Goal: Task Accomplishment & Management: Complete application form

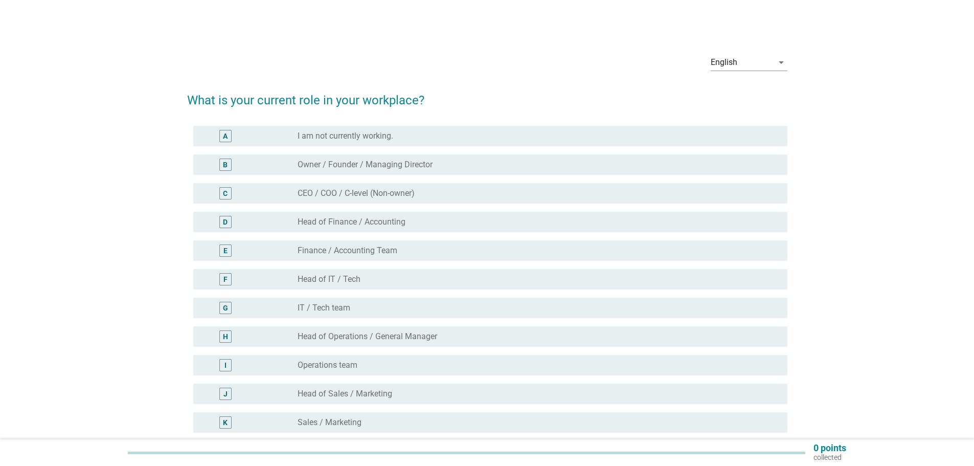
click at [106, 185] on div "English arrow_drop_down What is your current role in your workplace? A radio_bu…" at bounding box center [487, 342] width 925 height 608
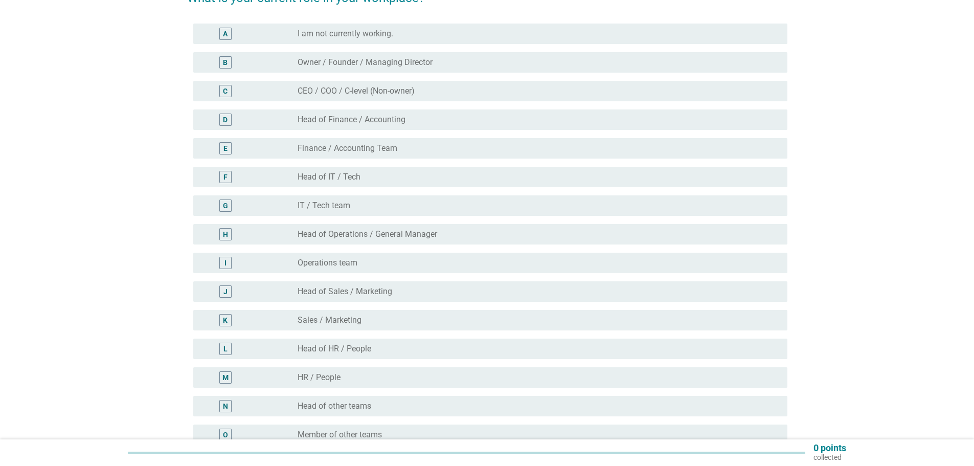
scroll to position [205, 0]
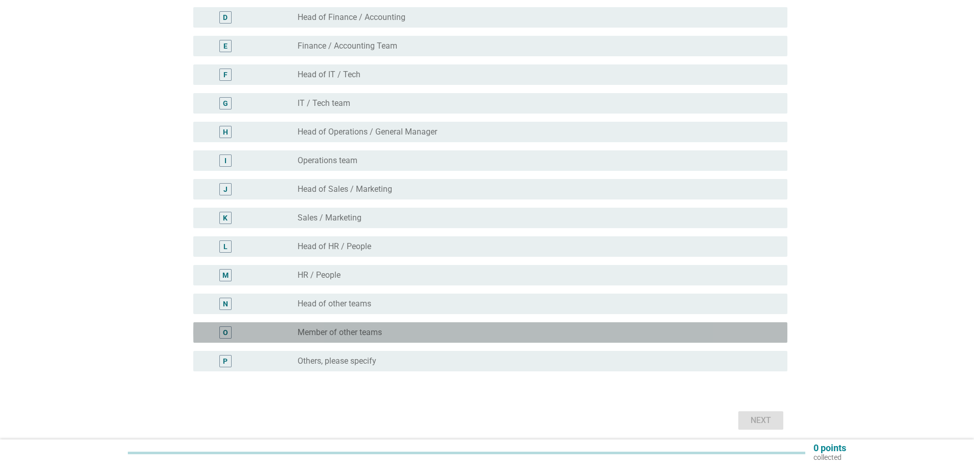
click at [353, 333] on label "Member of other teams" at bounding box center [340, 332] width 84 height 10
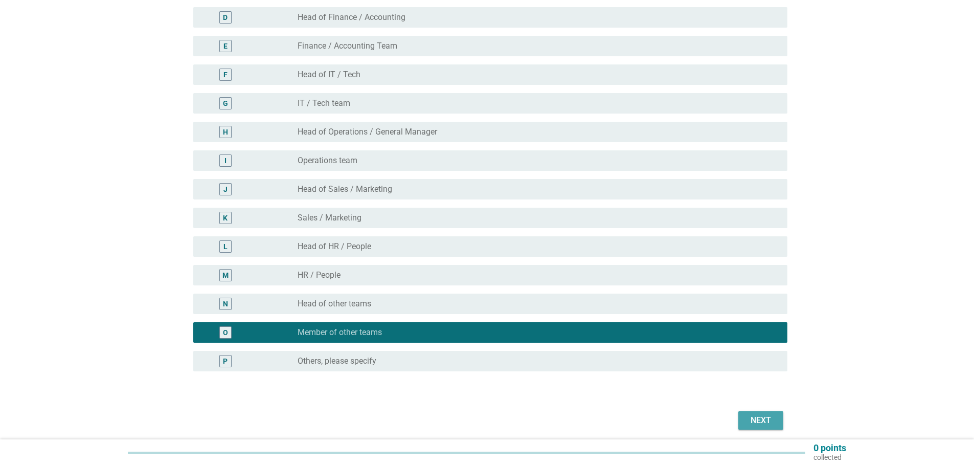
click at [767, 422] on div "Next" at bounding box center [761, 420] width 29 height 12
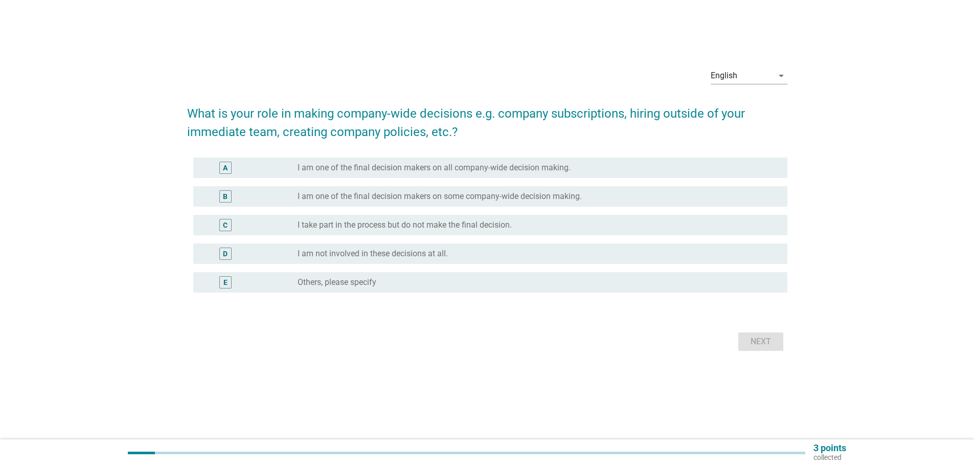
scroll to position [0, 0]
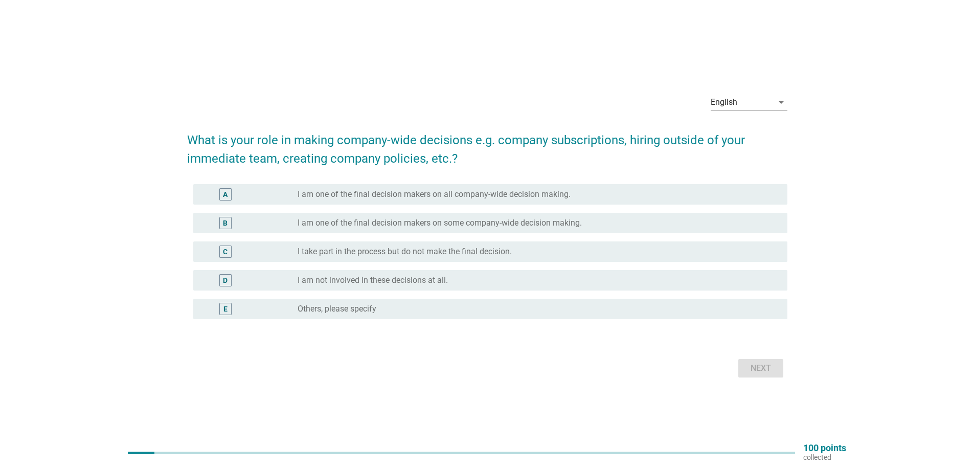
click at [355, 255] on label "I take part in the process but do not make the final decision." at bounding box center [405, 252] width 214 height 10
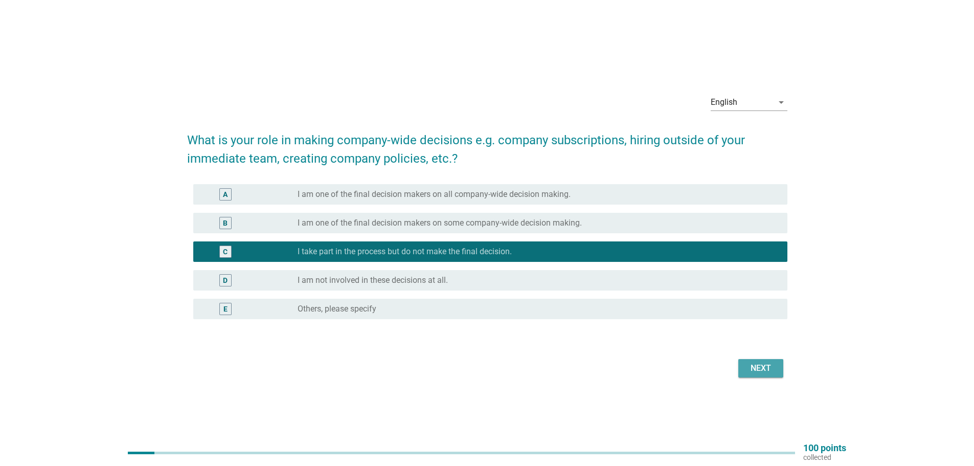
click at [763, 364] on div "Next" at bounding box center [761, 368] width 29 height 12
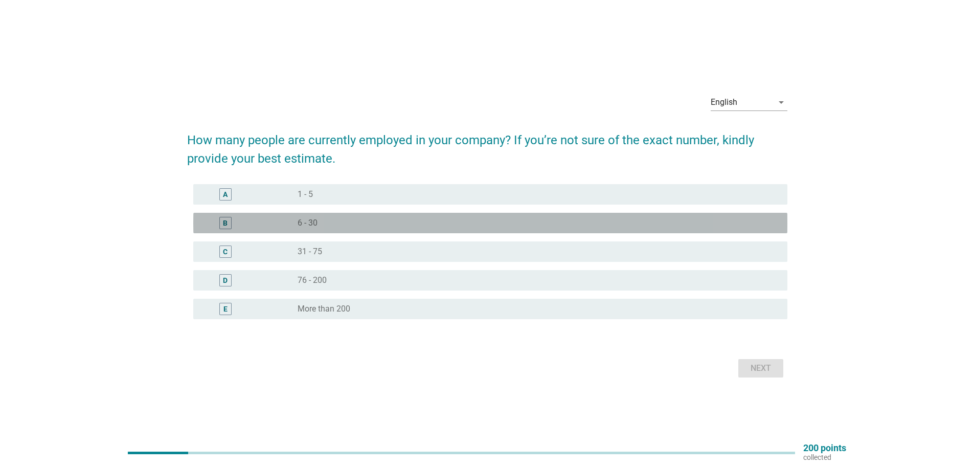
click at [313, 230] on div "B radio_button_unchecked 6 - 30" at bounding box center [490, 223] width 594 height 20
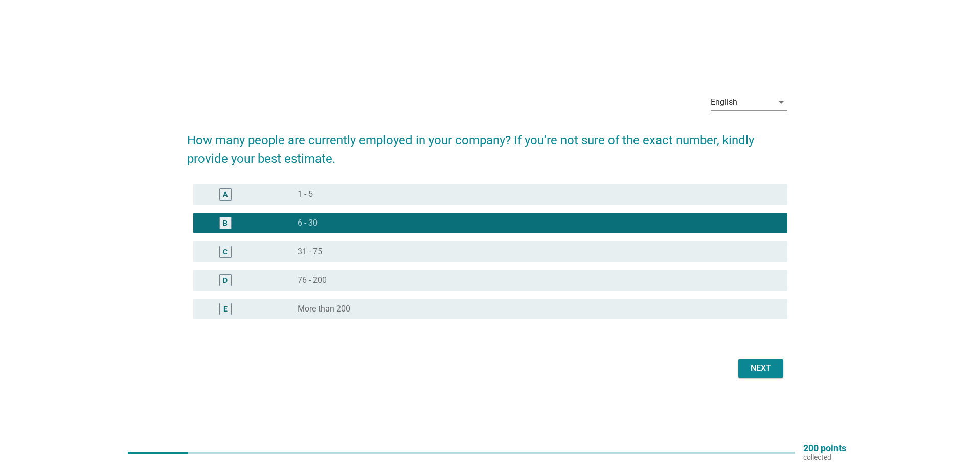
click at [755, 366] on div "Next" at bounding box center [761, 368] width 29 height 12
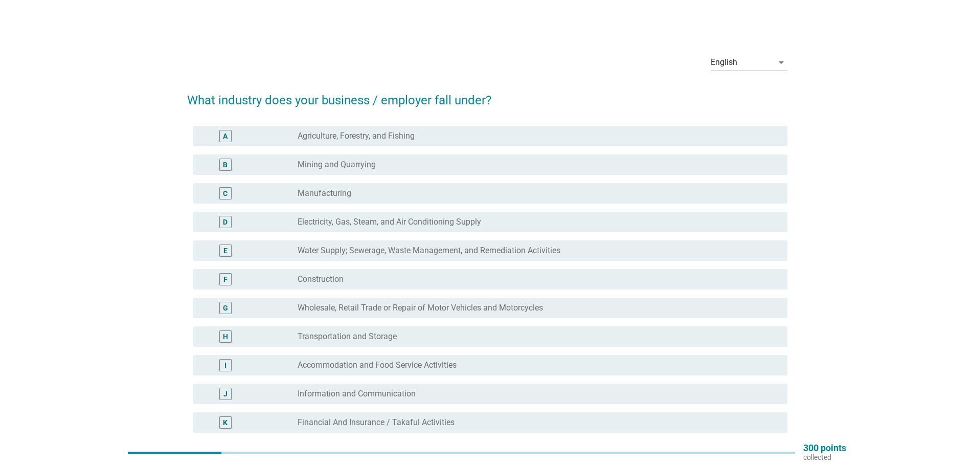
click at [338, 282] on label "Construction" at bounding box center [321, 279] width 46 height 10
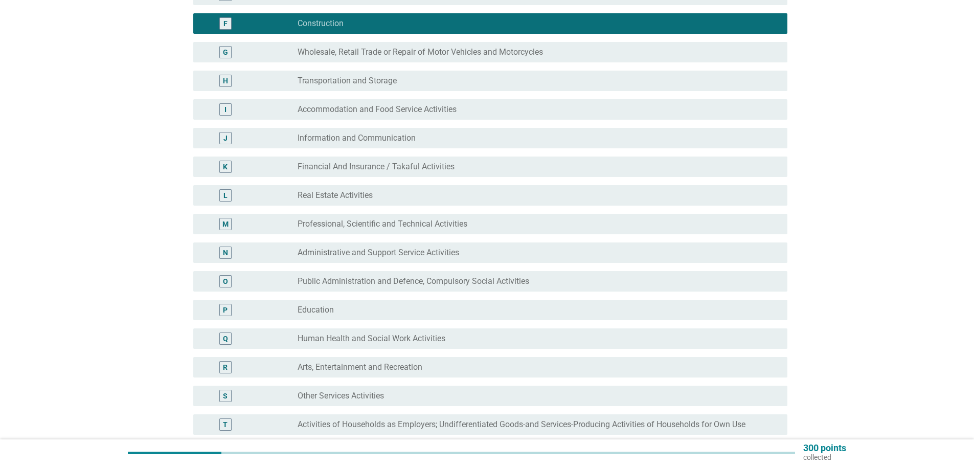
scroll to position [358, 0]
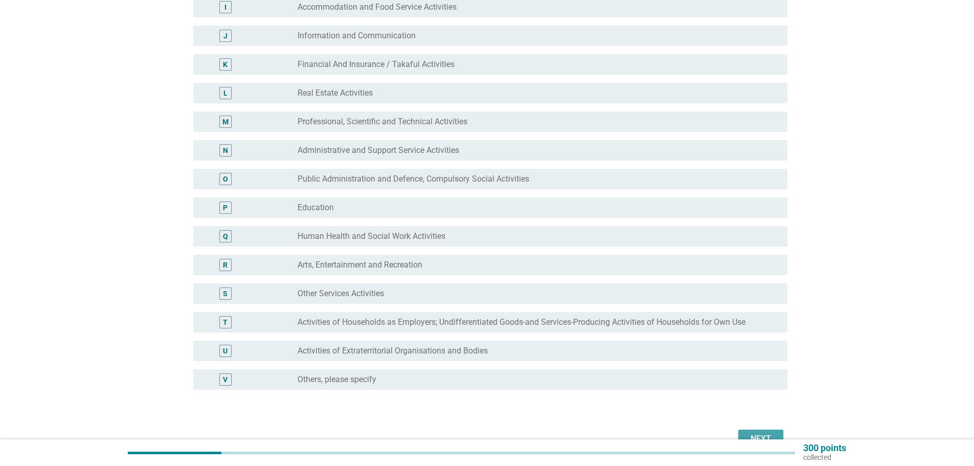
click at [749, 430] on button "Next" at bounding box center [761, 439] width 45 height 18
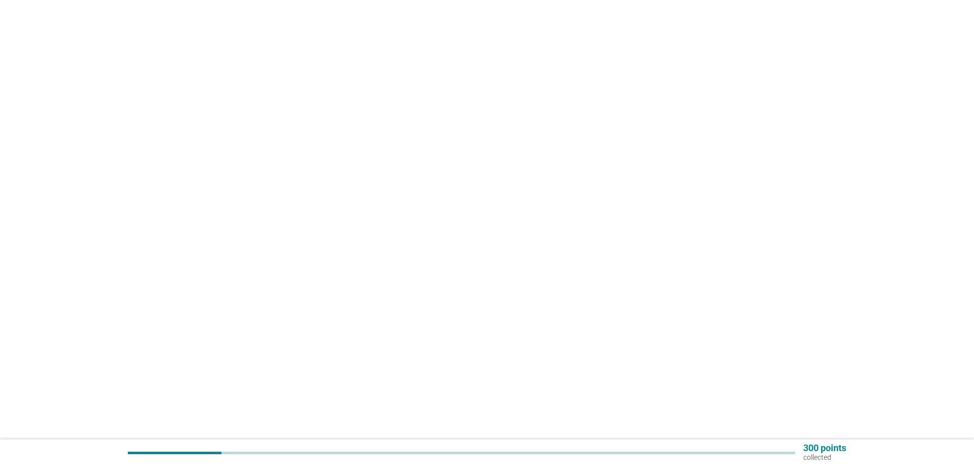
scroll to position [0, 0]
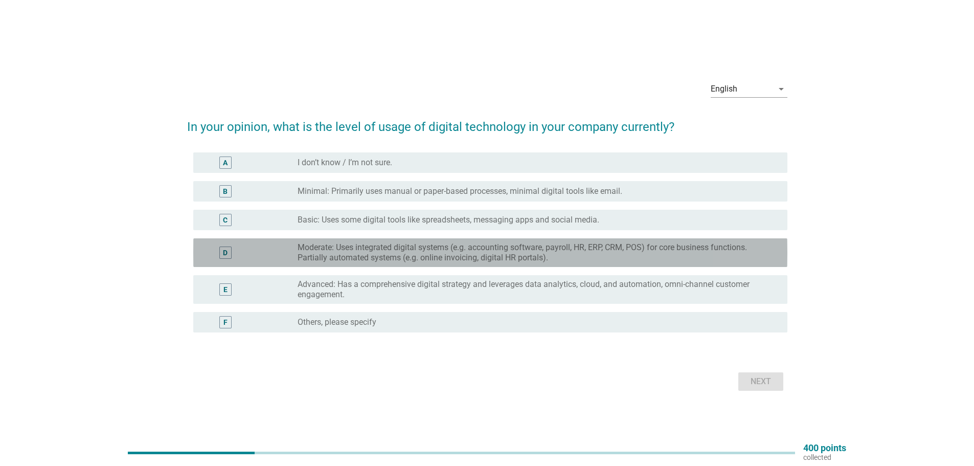
click at [329, 260] on label "Moderate: Uses integrated digital systems (e.g. accounting software, payroll, H…" at bounding box center [535, 252] width 474 height 20
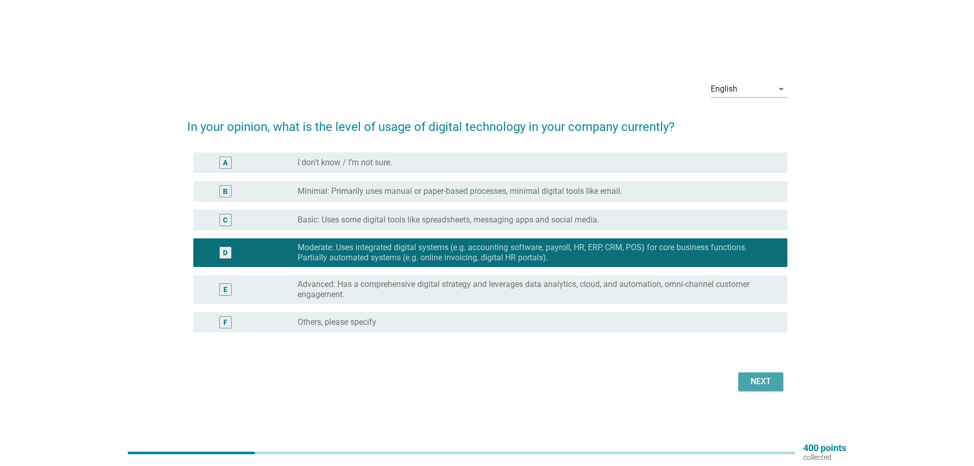
click at [758, 381] on div "Next" at bounding box center [761, 381] width 29 height 12
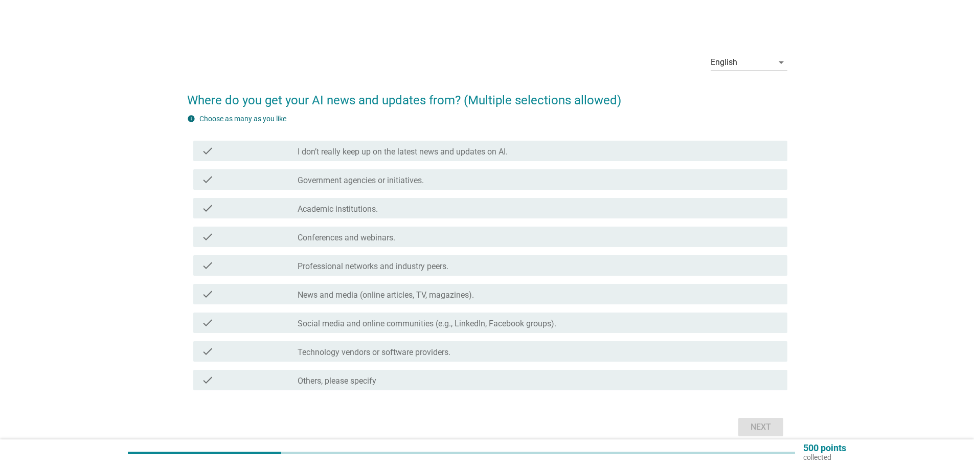
click at [336, 155] on label "I don’t really keep up on the latest news and updates on AI." at bounding box center [403, 152] width 210 height 10
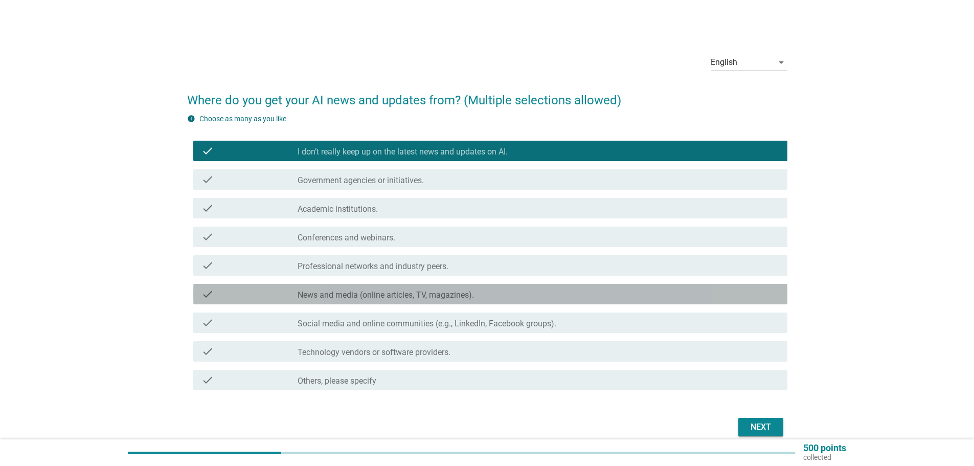
click at [346, 295] on label "News and media (online articles, TV, magazines)." at bounding box center [386, 295] width 176 height 10
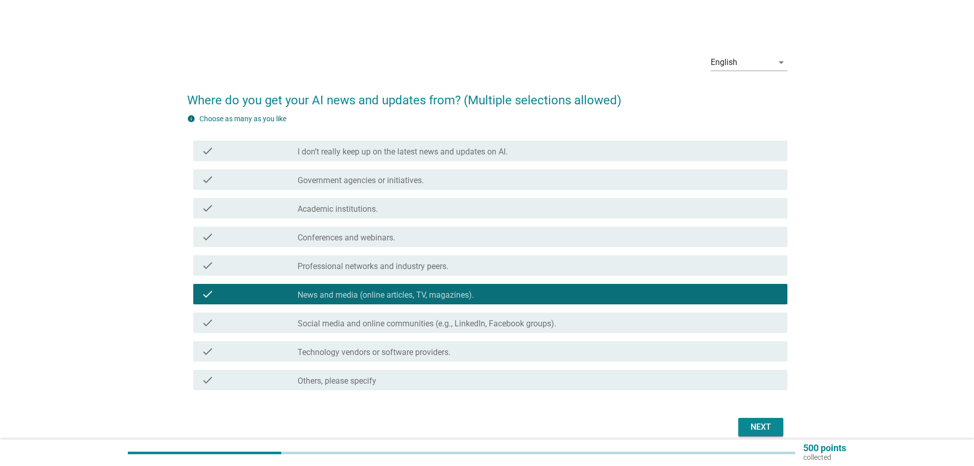
click at [335, 147] on label "I don’t really keep up on the latest news and updates on AI." at bounding box center [403, 152] width 210 height 10
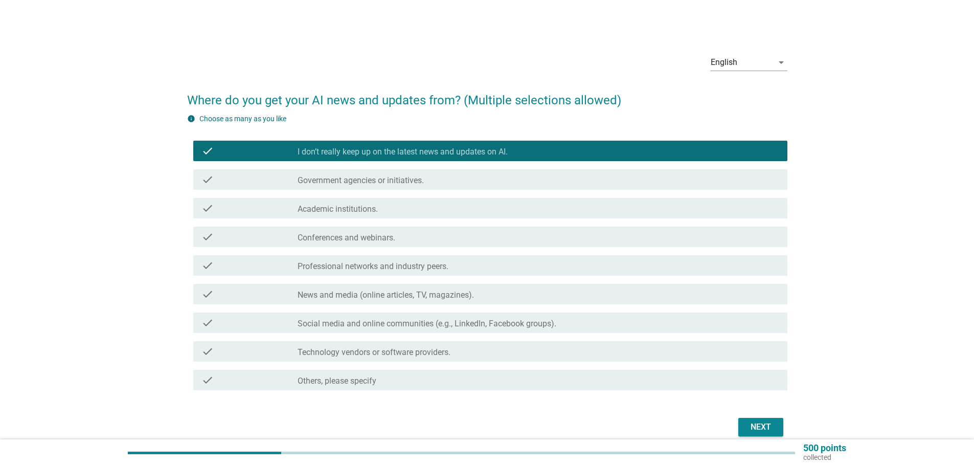
click at [761, 429] on div "Next" at bounding box center [761, 427] width 29 height 12
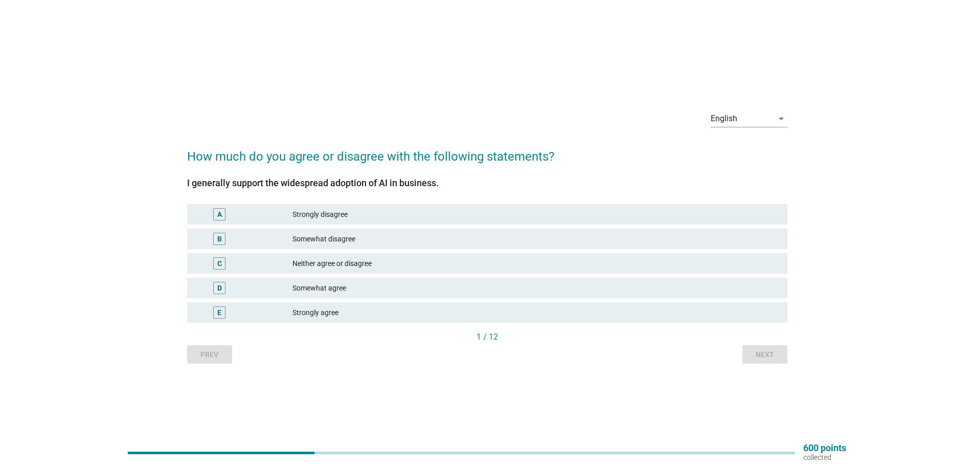
click at [289, 262] on div "C" at bounding box center [243, 263] width 97 height 12
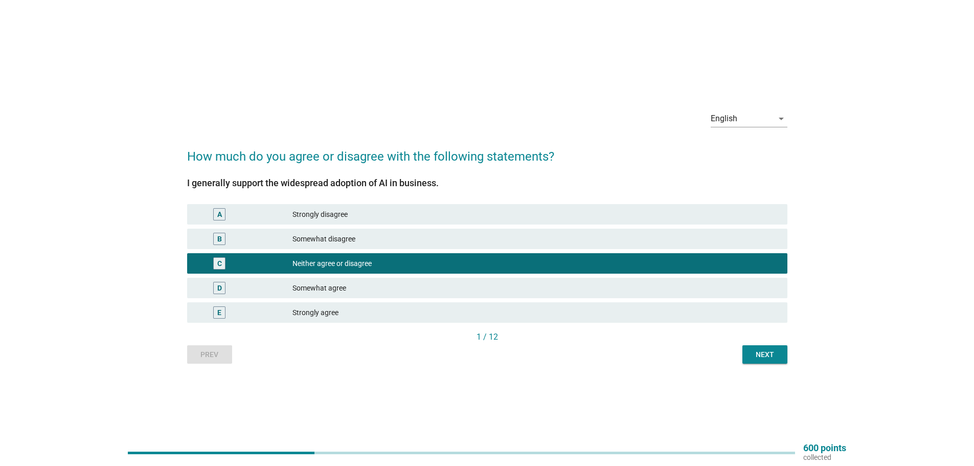
click at [769, 354] on div "Next" at bounding box center [765, 354] width 29 height 11
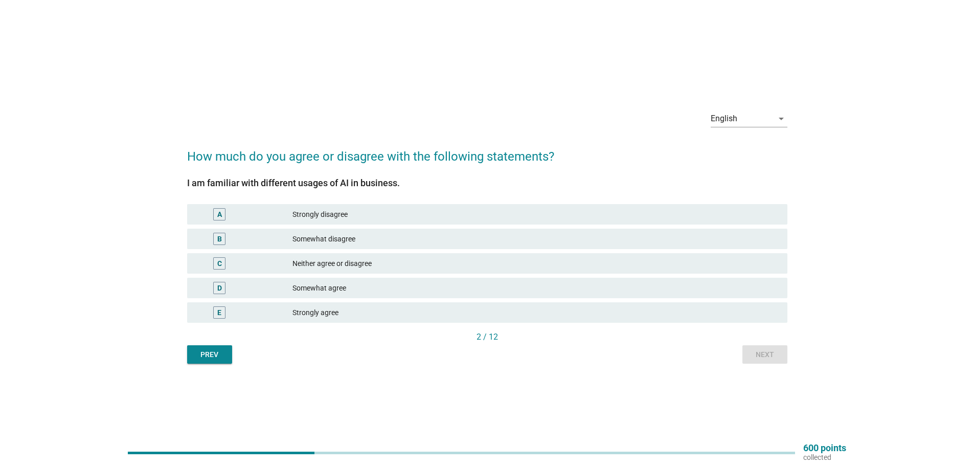
click at [318, 261] on div "Neither agree or disagree" at bounding box center [536, 263] width 487 height 12
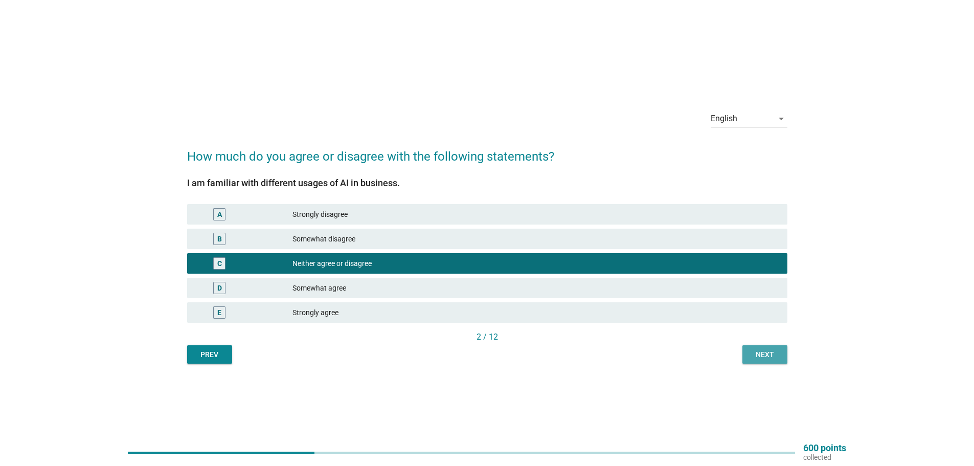
click at [764, 356] on div "Next" at bounding box center [765, 354] width 29 height 11
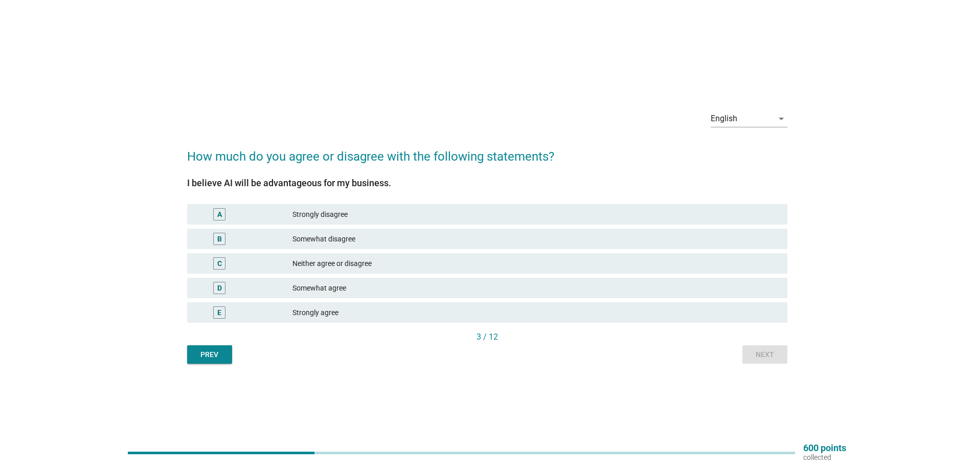
click at [317, 260] on div "Neither agree or disagree" at bounding box center [536, 263] width 487 height 12
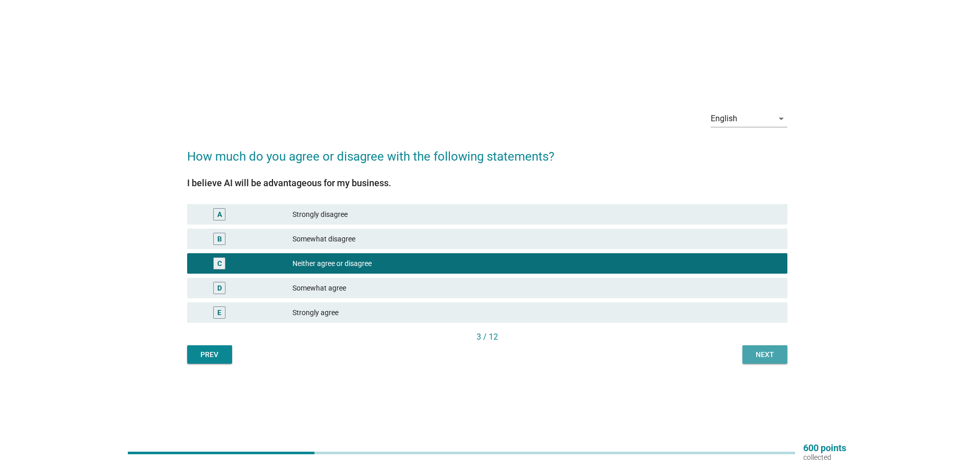
click at [779, 356] on div "Next" at bounding box center [765, 354] width 29 height 11
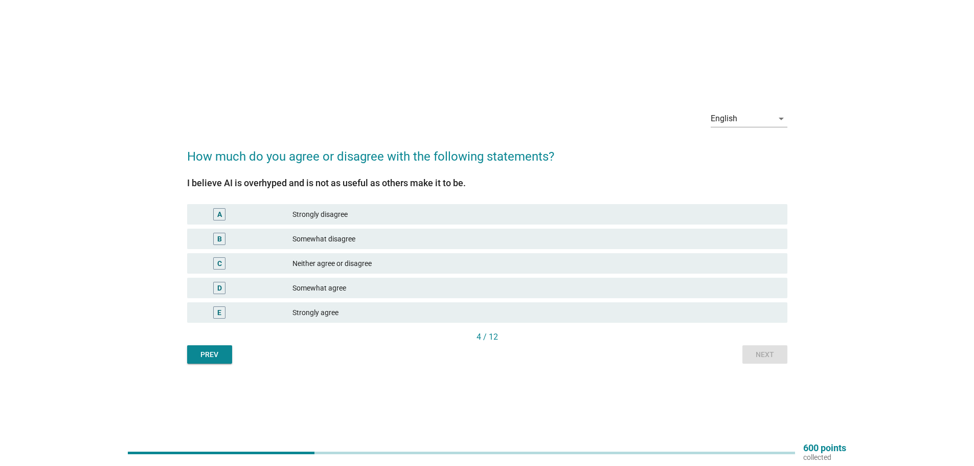
click at [302, 263] on div "Neither agree or disagree" at bounding box center [536, 263] width 487 height 12
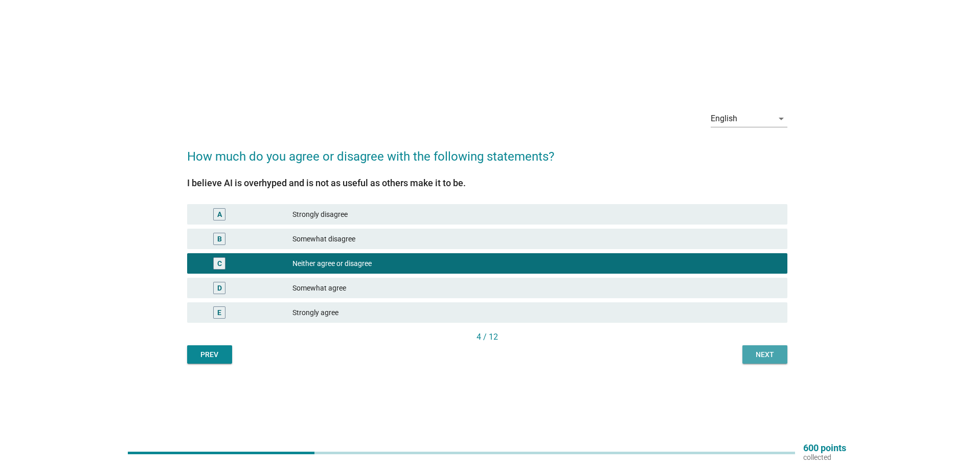
click at [761, 360] on div "Next" at bounding box center [765, 354] width 29 height 11
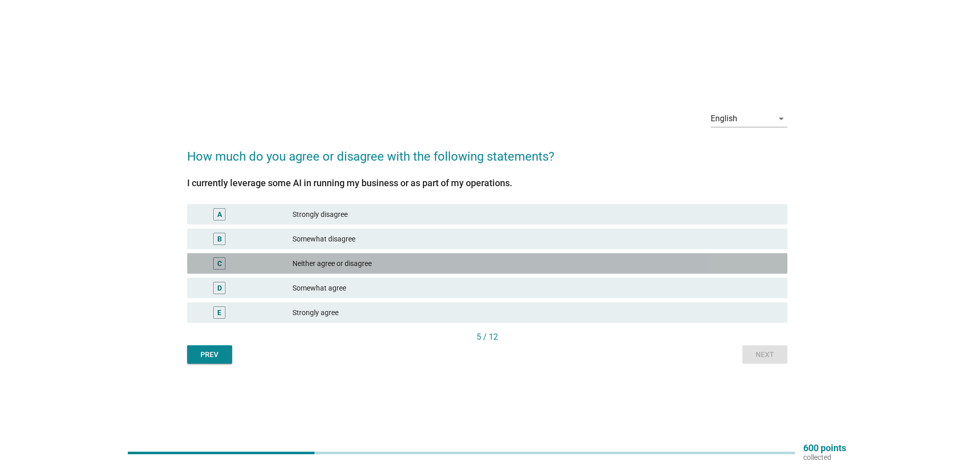
click at [354, 262] on div "Neither agree or disagree" at bounding box center [536, 263] width 487 height 12
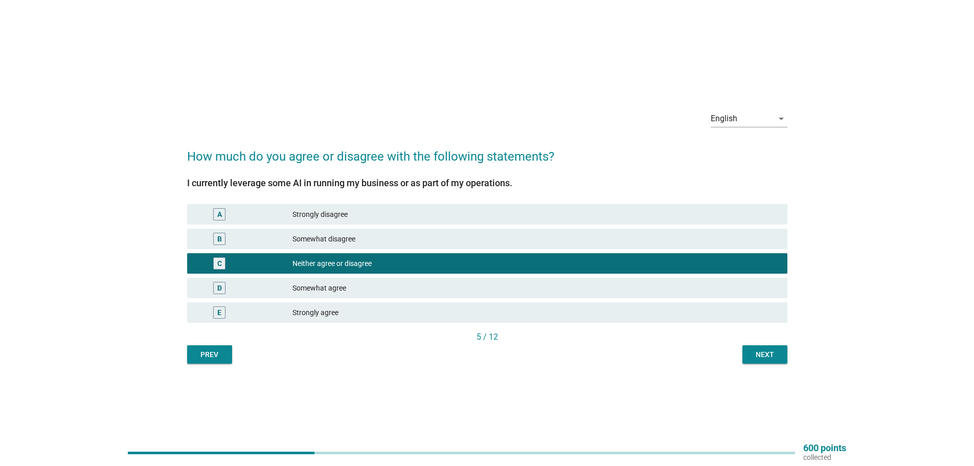
click at [757, 358] on div "Next" at bounding box center [765, 354] width 29 height 11
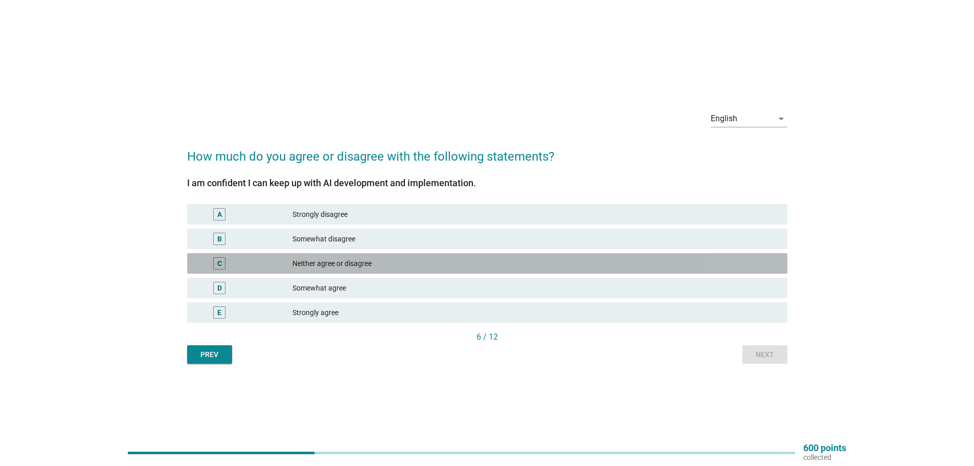
click at [337, 264] on div "Neither agree or disagree" at bounding box center [536, 263] width 487 height 12
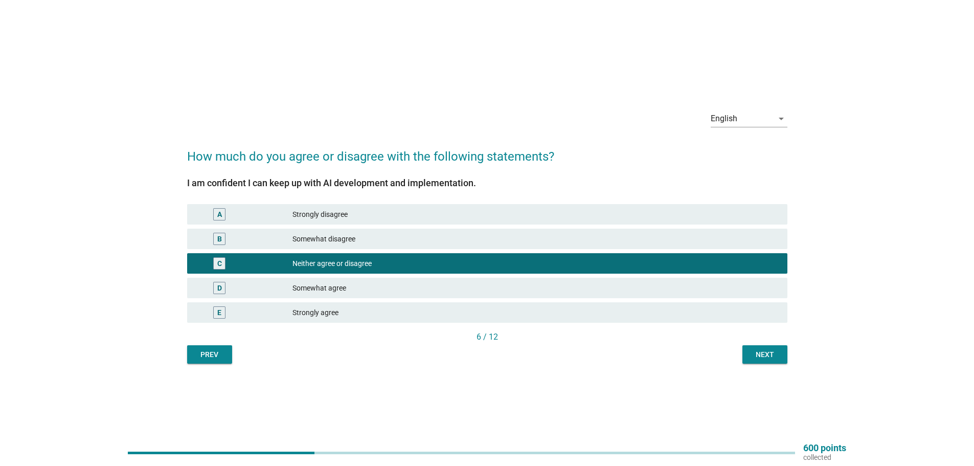
click at [759, 351] on div "Next" at bounding box center [765, 354] width 29 height 11
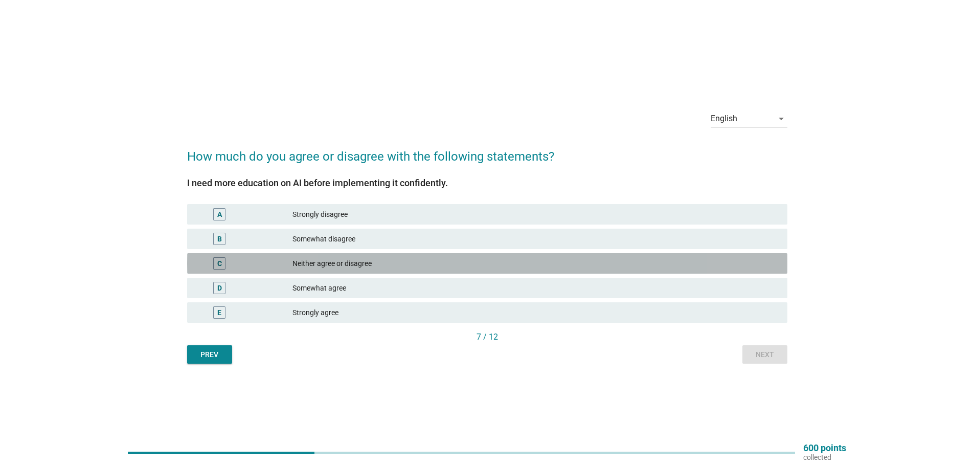
click at [324, 259] on div "Neither agree or disagree" at bounding box center [536, 263] width 487 height 12
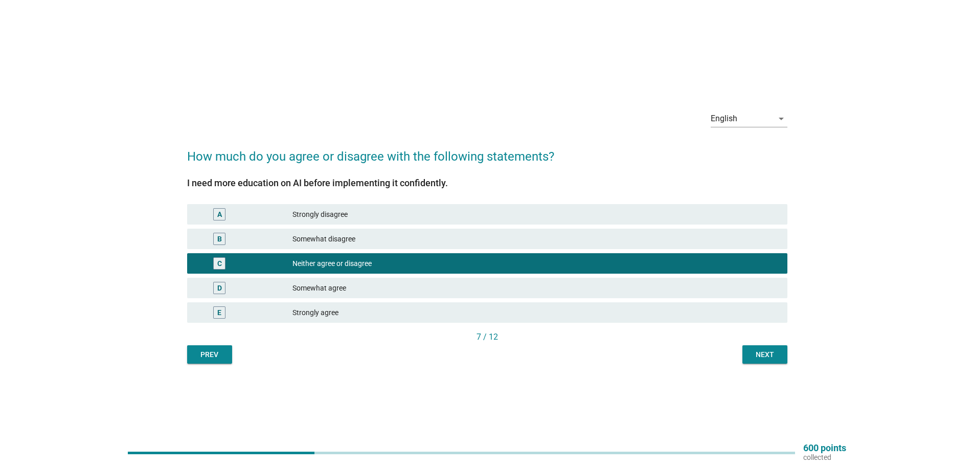
click at [768, 349] on div "Next" at bounding box center [765, 354] width 29 height 11
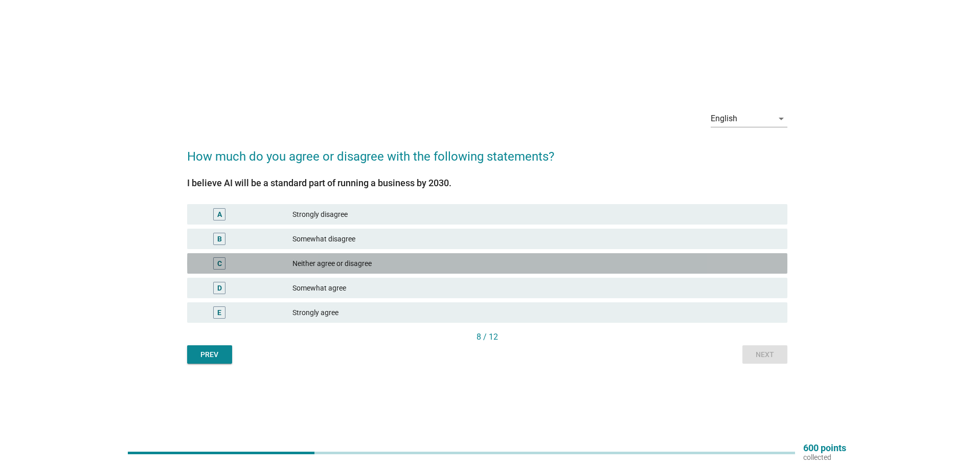
click at [418, 254] on div "C Neither agree or disagree" at bounding box center [487, 263] width 600 height 20
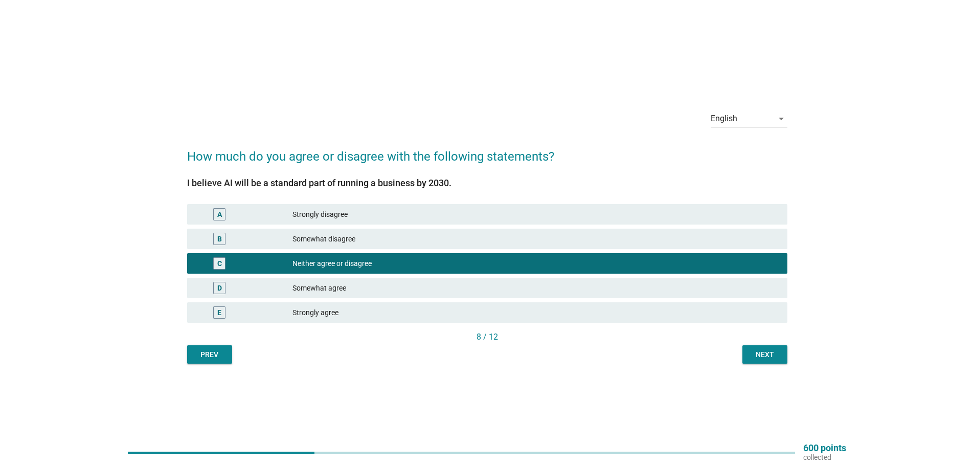
click at [775, 349] on div "Next" at bounding box center [765, 354] width 29 height 11
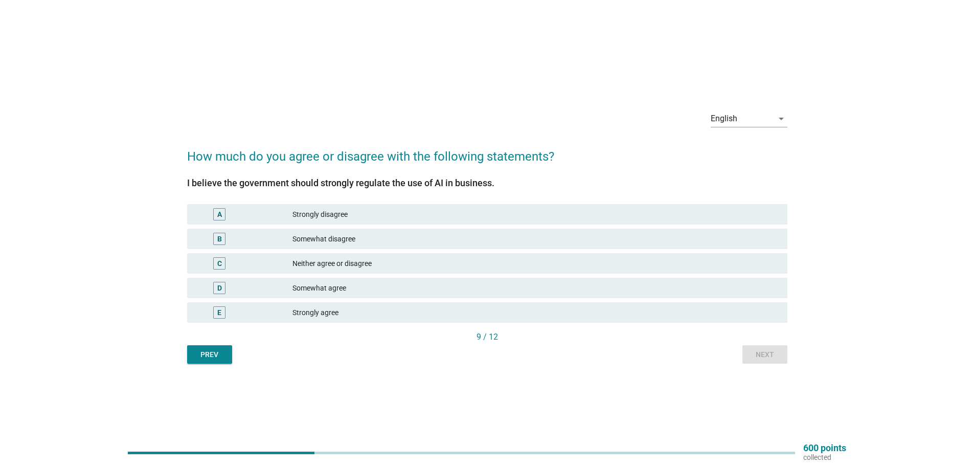
click at [292, 264] on div "C" at bounding box center [243, 263] width 97 height 12
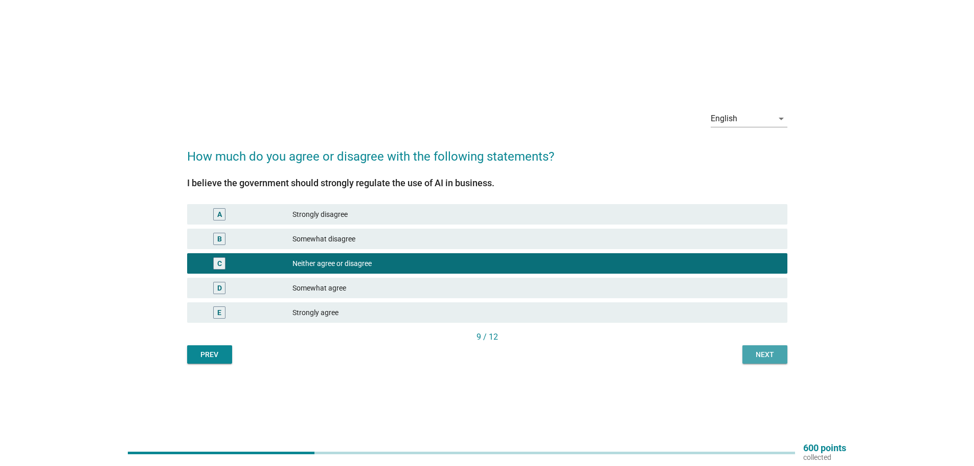
click at [772, 356] on div "Next" at bounding box center [765, 354] width 29 height 11
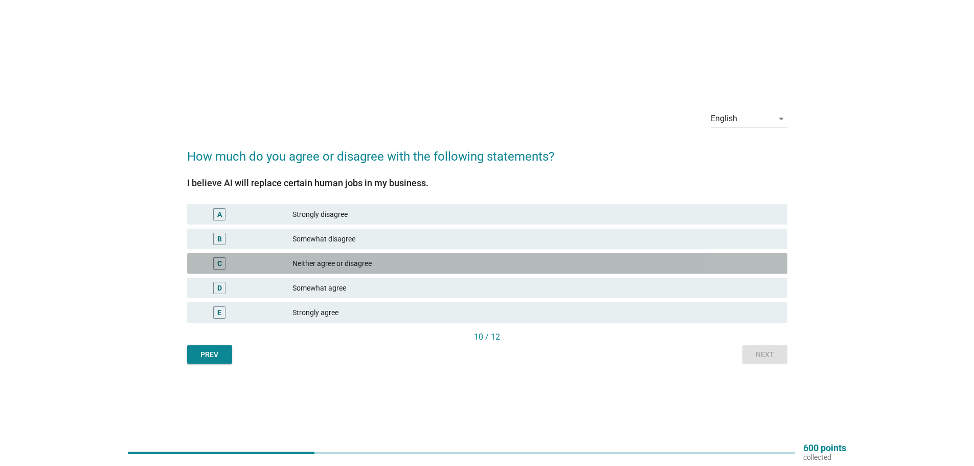
click at [333, 262] on div "Neither agree or disagree" at bounding box center [536, 263] width 487 height 12
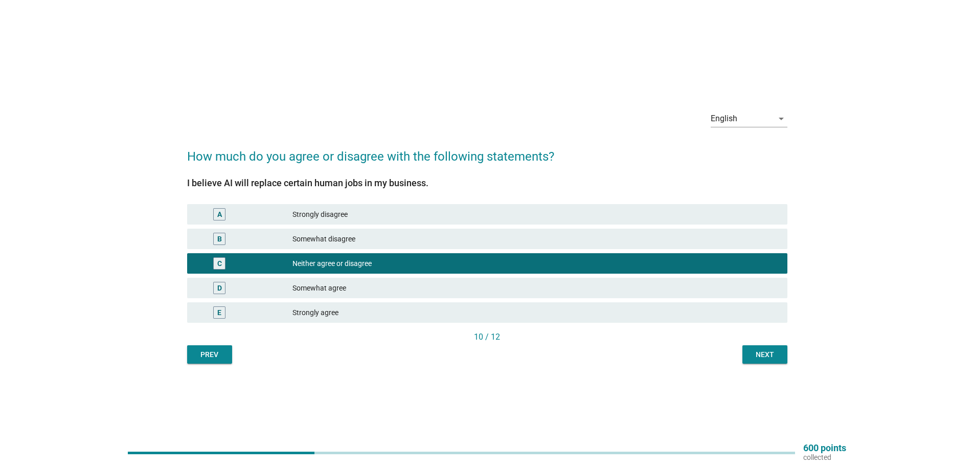
click at [334, 241] on div "Somewhat disagree" at bounding box center [536, 239] width 487 height 12
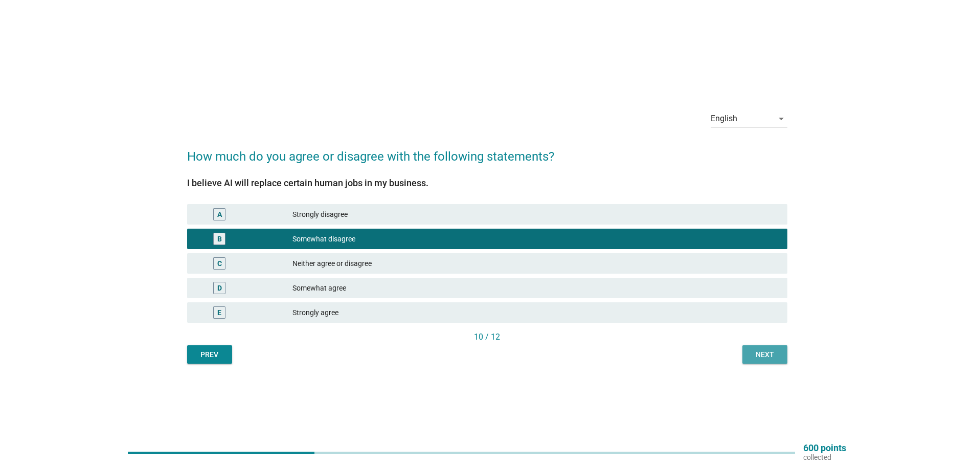
click at [768, 354] on div "Next" at bounding box center [765, 354] width 29 height 11
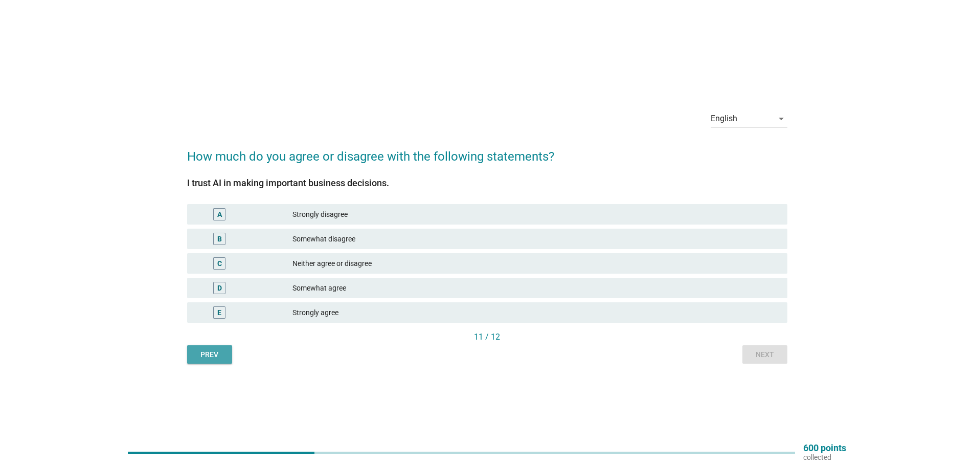
click at [209, 359] on div "Prev" at bounding box center [209, 354] width 29 height 11
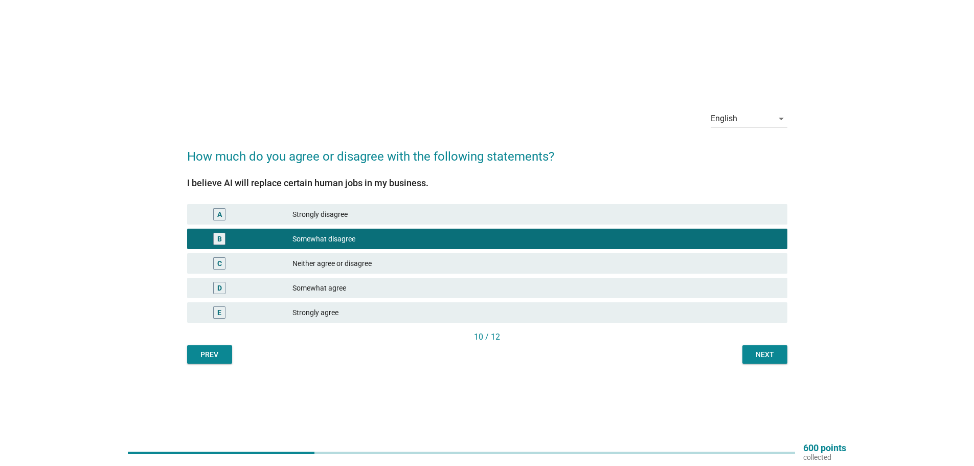
click at [310, 295] on div "D Somewhat agree" at bounding box center [487, 288] width 600 height 20
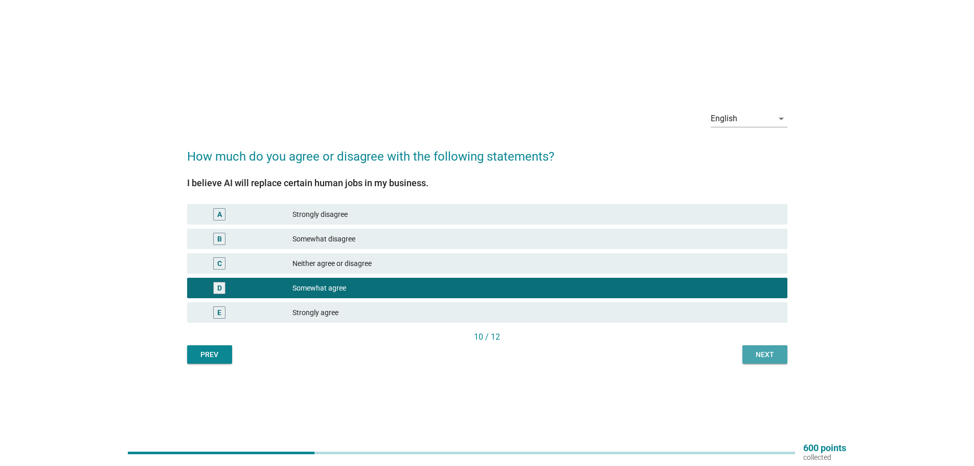
click at [759, 349] on div "Next" at bounding box center [765, 354] width 29 height 11
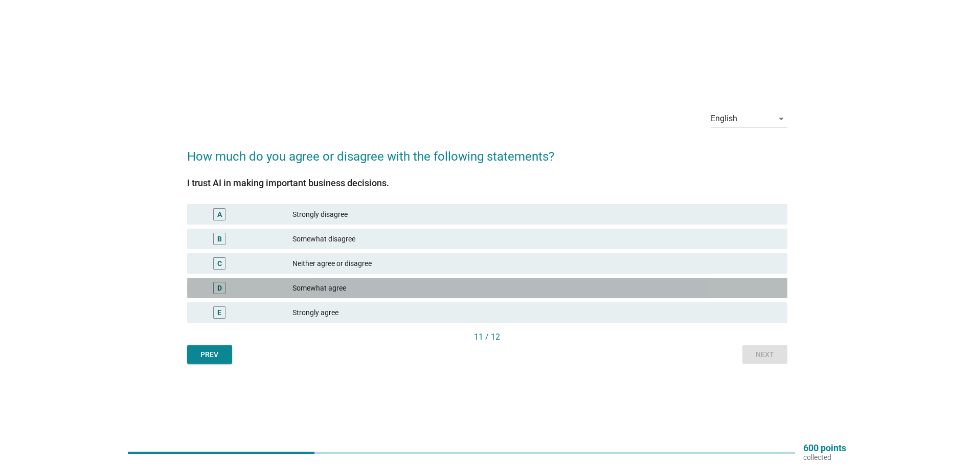
click at [319, 288] on div "Somewhat agree" at bounding box center [536, 288] width 487 height 12
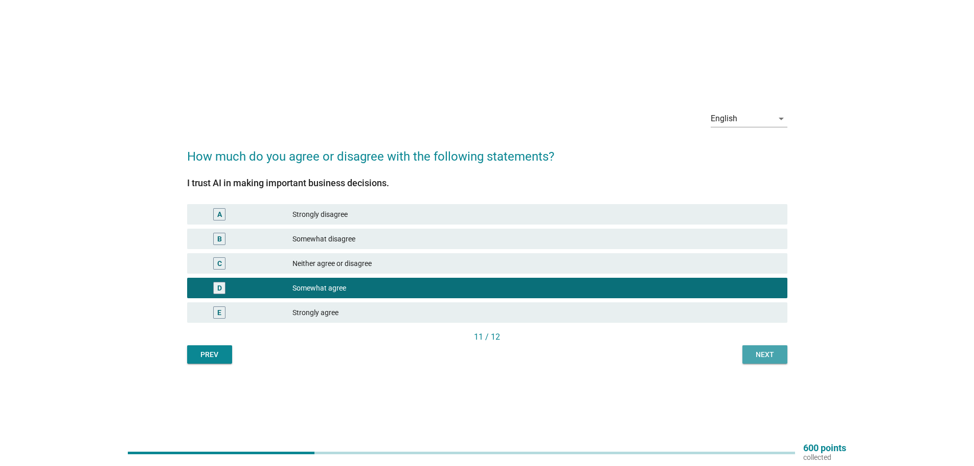
click at [767, 354] on div "Next" at bounding box center [765, 354] width 29 height 11
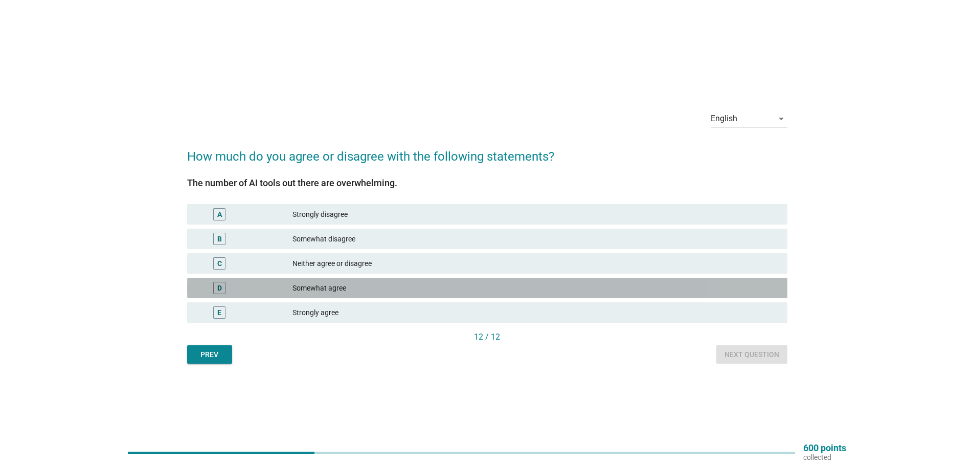
click at [311, 283] on div "Somewhat agree" at bounding box center [536, 288] width 487 height 12
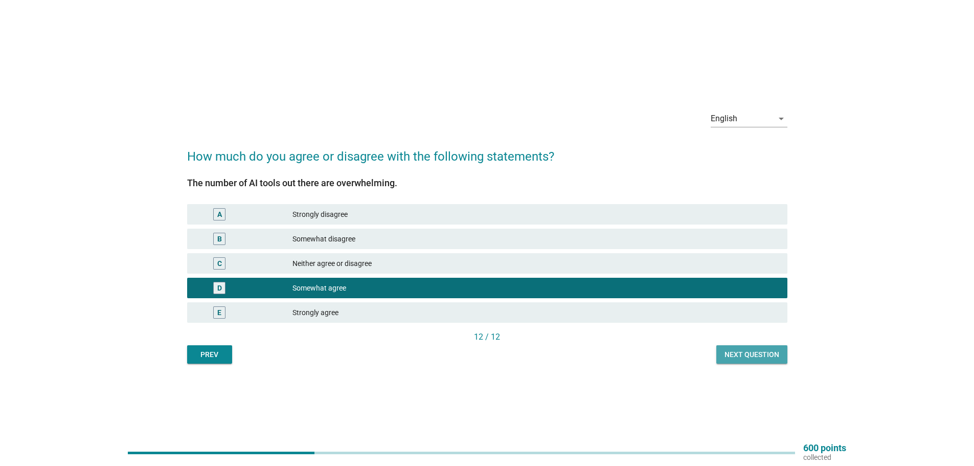
click at [731, 353] on div "Next question" at bounding box center [752, 354] width 55 height 11
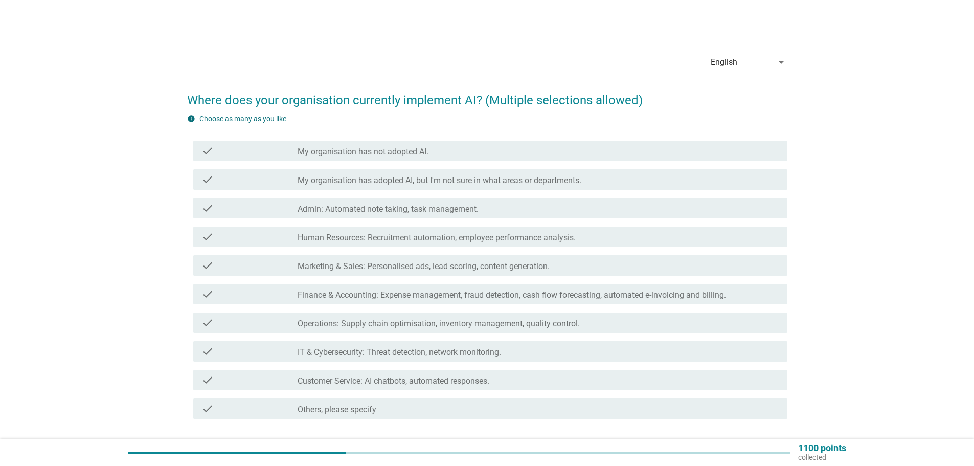
click at [322, 154] on label "My organisation has not adopted AI." at bounding box center [363, 152] width 131 height 10
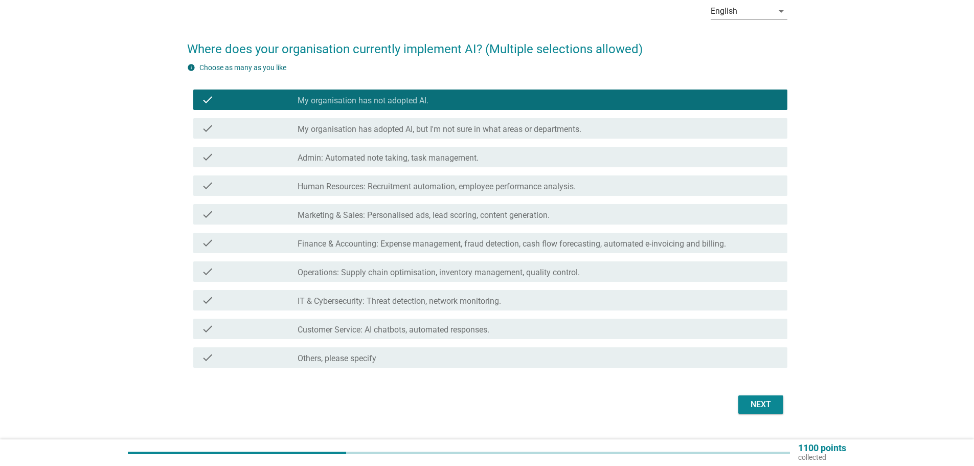
scroll to position [75, 0]
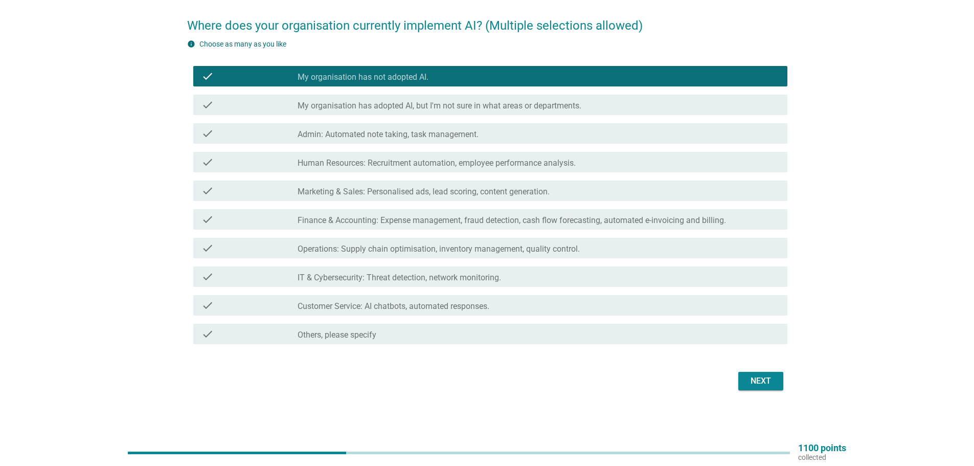
click at [750, 377] on div "Next" at bounding box center [761, 381] width 29 height 12
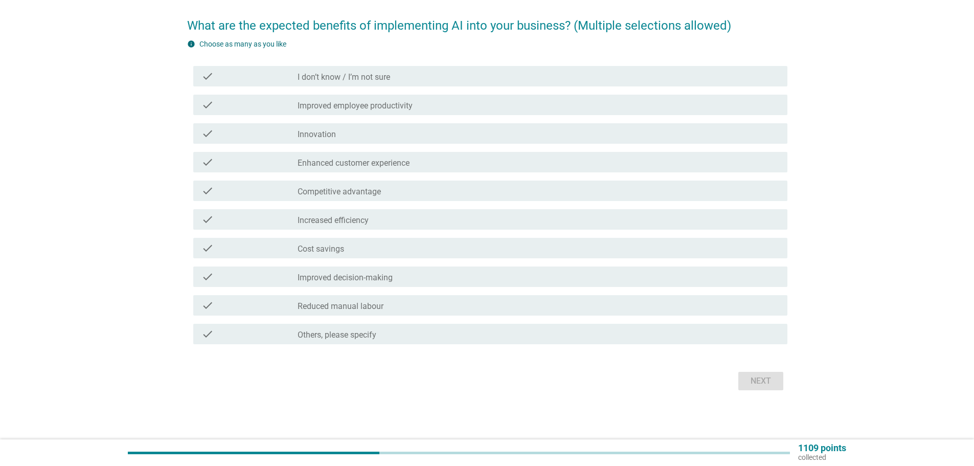
scroll to position [0, 0]
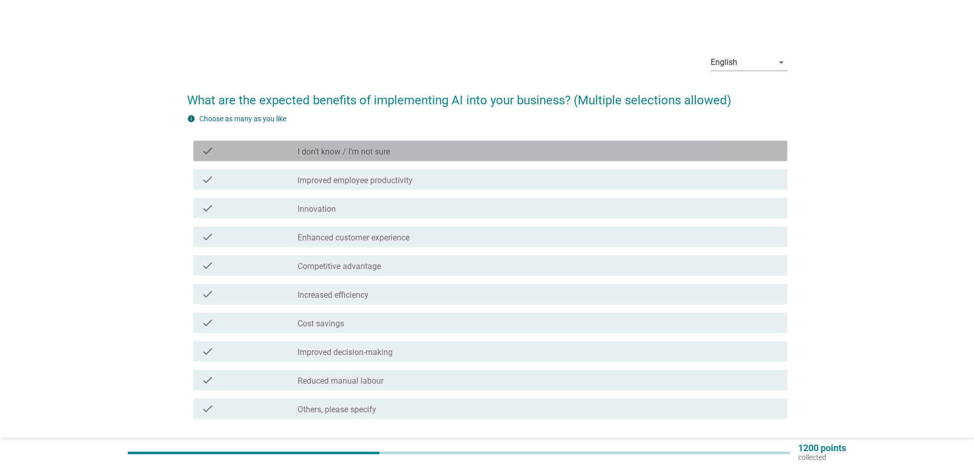
click at [373, 156] on label "I don’t know / I’m not sure" at bounding box center [344, 152] width 93 height 10
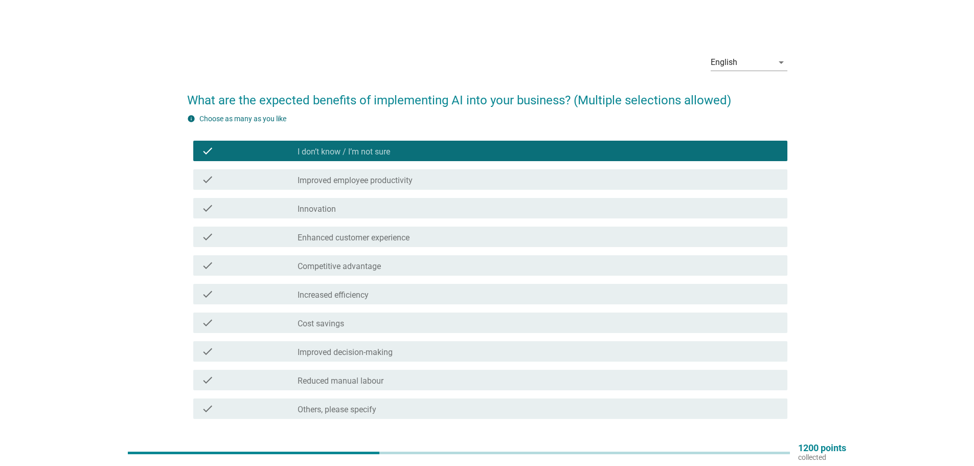
scroll to position [51, 0]
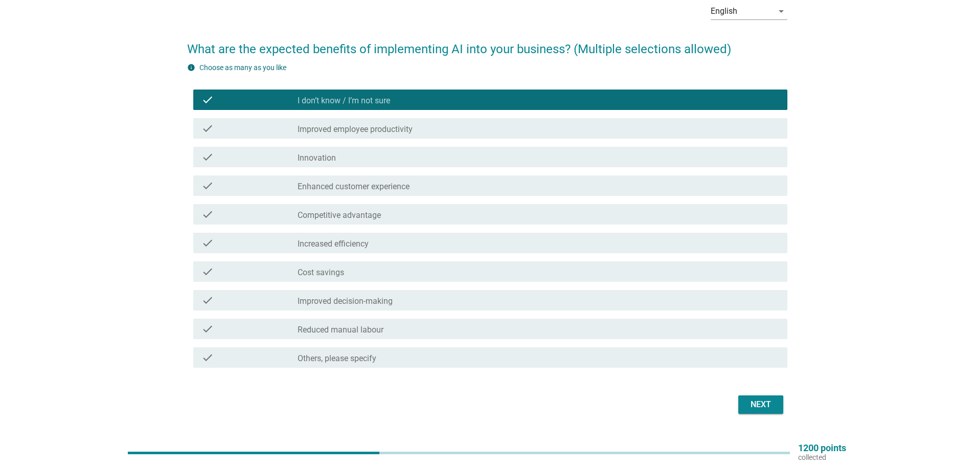
click at [775, 399] on div "Next" at bounding box center [761, 404] width 29 height 12
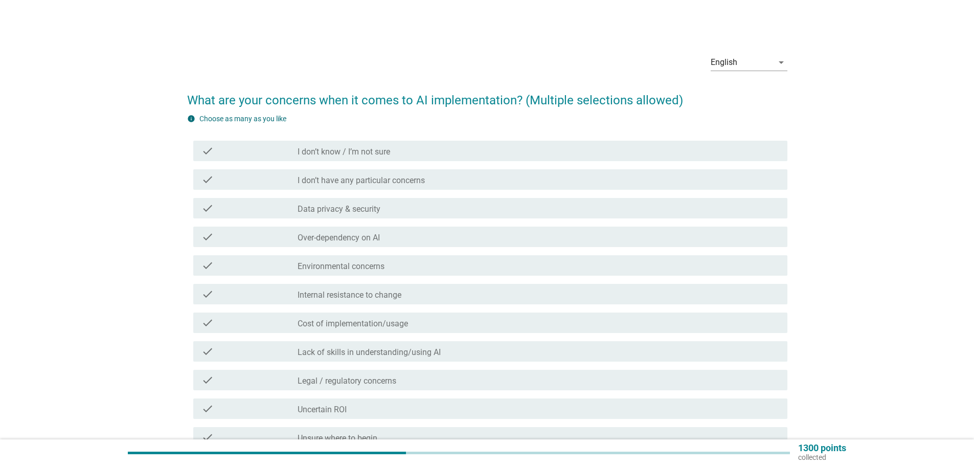
click at [432, 151] on div "check_box_outline_blank I don’t know / I’m not sure" at bounding box center [539, 151] width 482 height 12
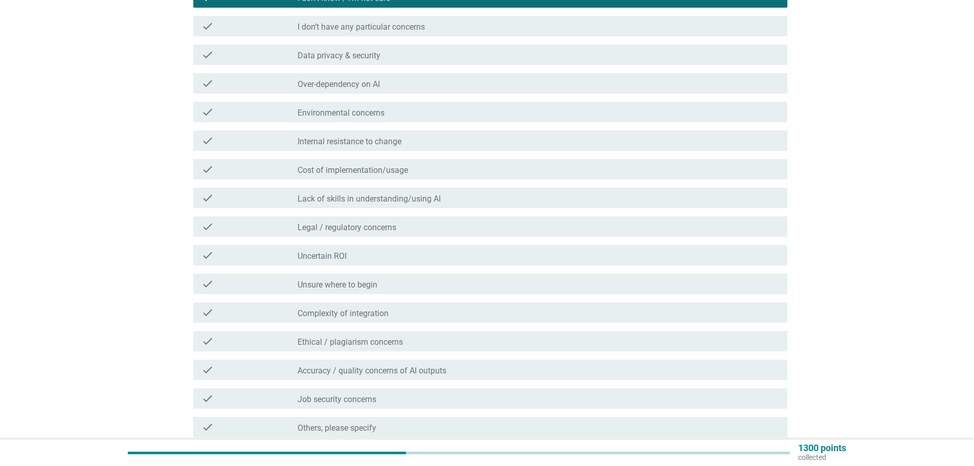
scroll to position [205, 0]
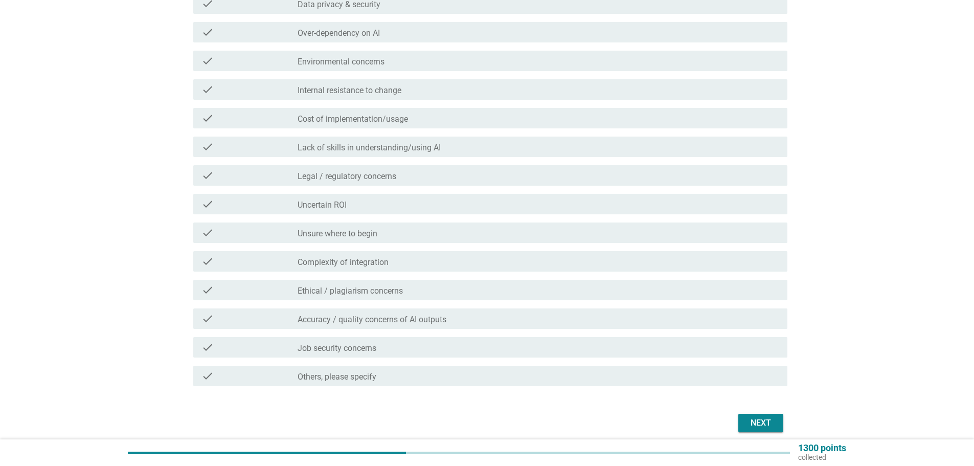
click at [766, 432] on button "Next" at bounding box center [761, 423] width 45 height 18
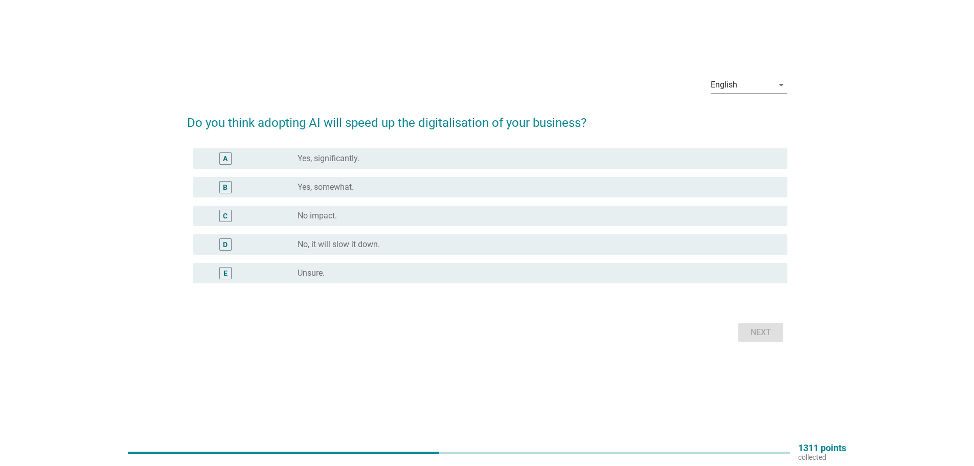
scroll to position [0, 0]
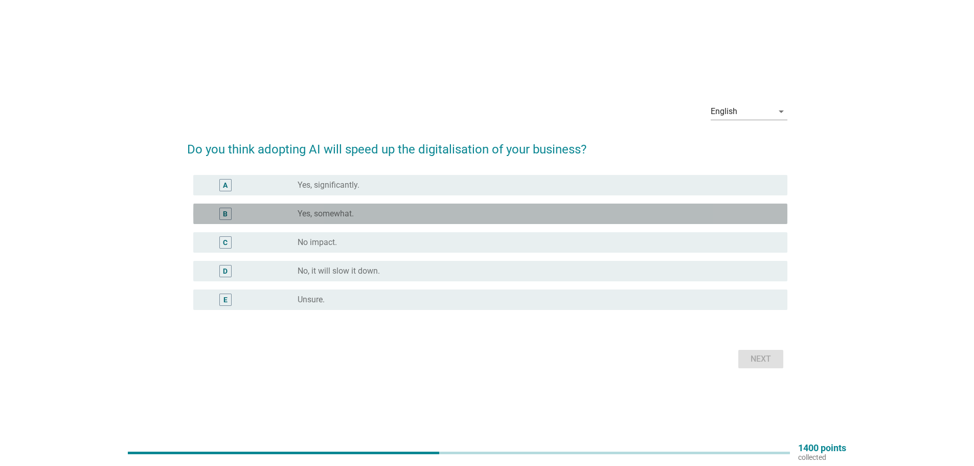
click at [319, 210] on label "Yes, somewhat." at bounding box center [326, 214] width 56 height 10
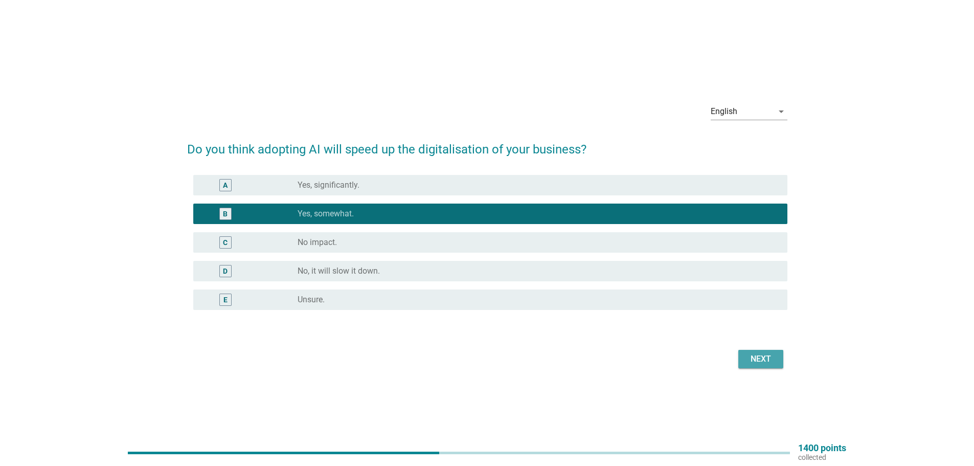
click at [778, 362] on button "Next" at bounding box center [761, 359] width 45 height 18
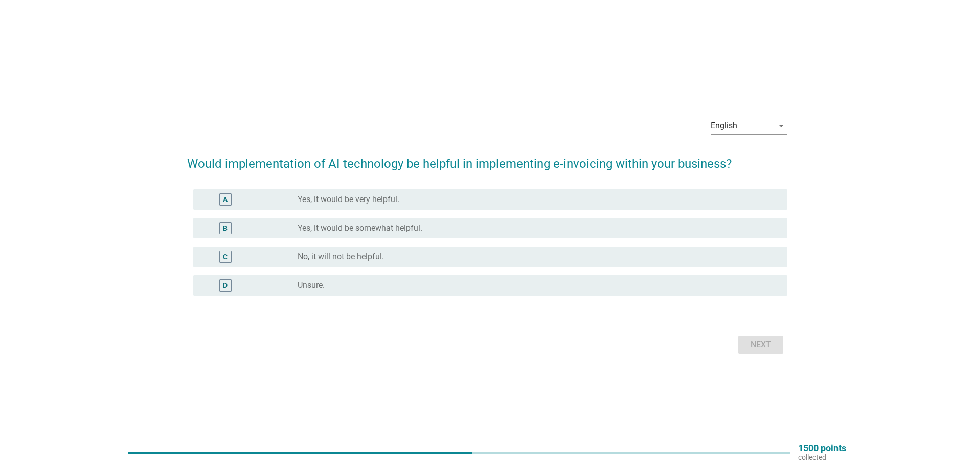
click at [337, 229] on label "Yes, it would be somewhat helpful." at bounding box center [360, 228] width 125 height 10
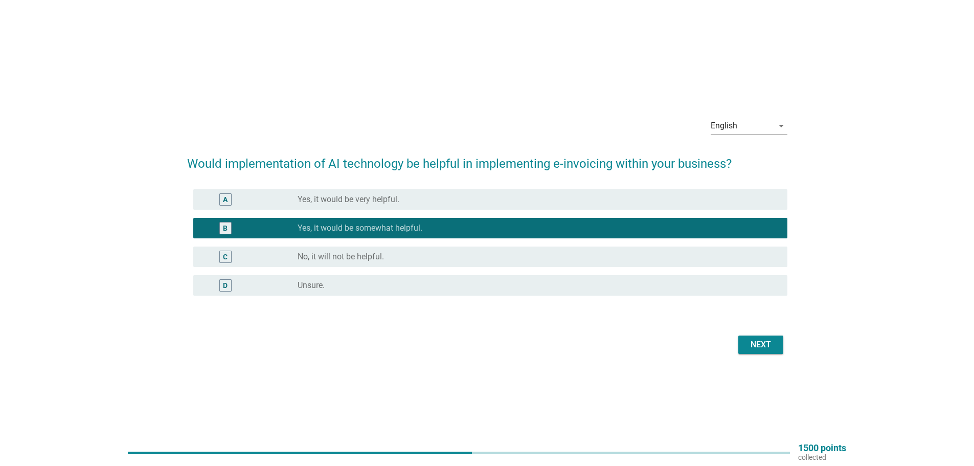
click at [777, 347] on button "Next" at bounding box center [761, 345] width 45 height 18
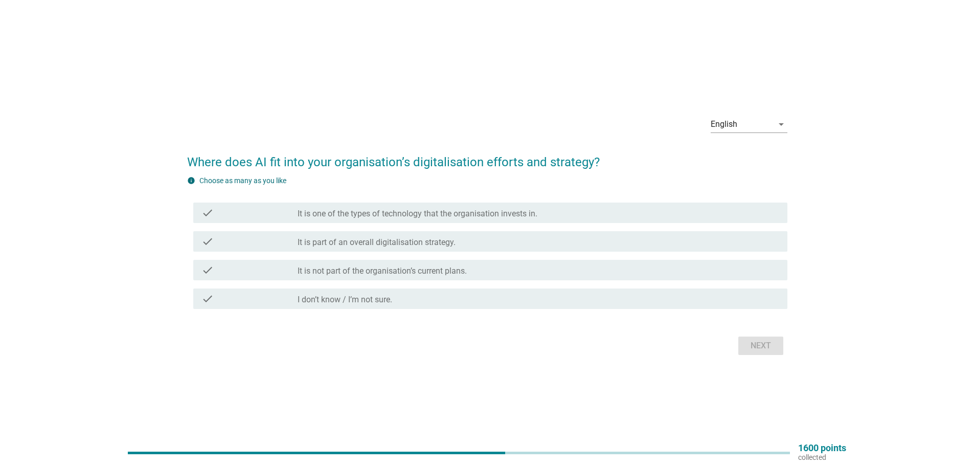
click at [328, 273] on label "It is not part of the organisation’s current plans." at bounding box center [382, 271] width 169 height 10
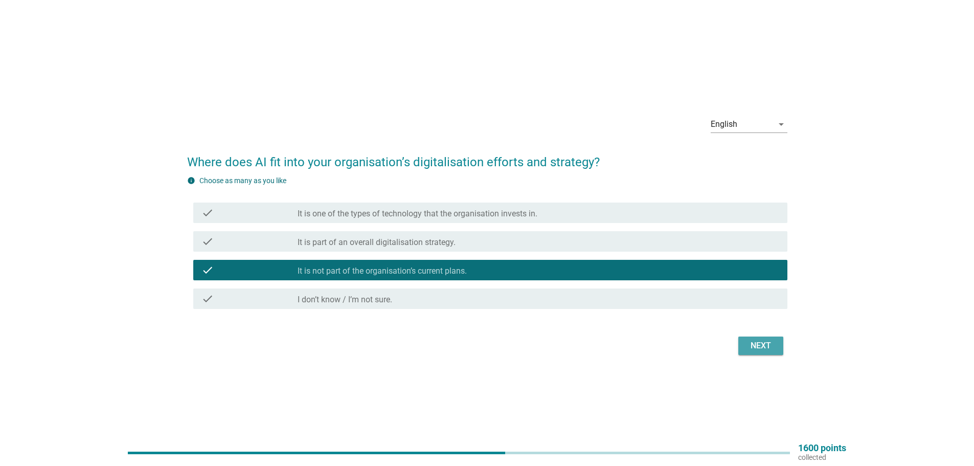
click at [760, 348] on div "Next" at bounding box center [761, 346] width 29 height 12
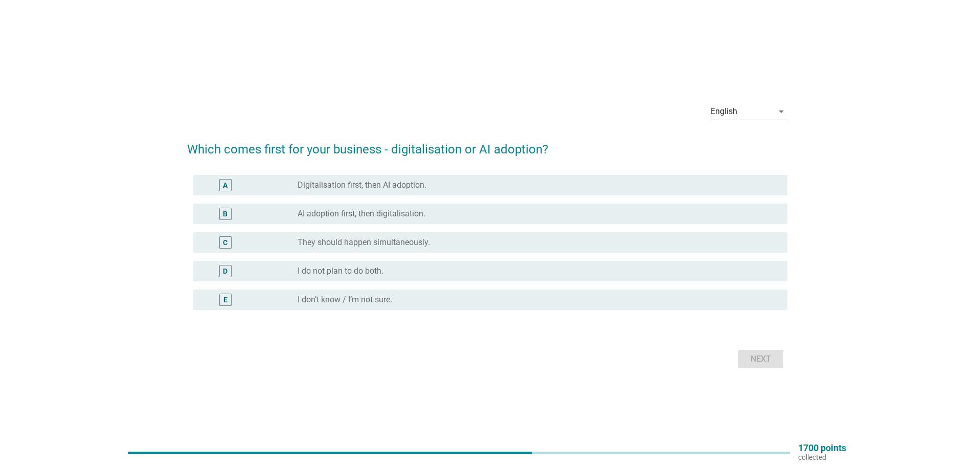
click at [403, 269] on div "radio_button_unchecked I do not plan to do both." at bounding box center [535, 271] width 474 height 10
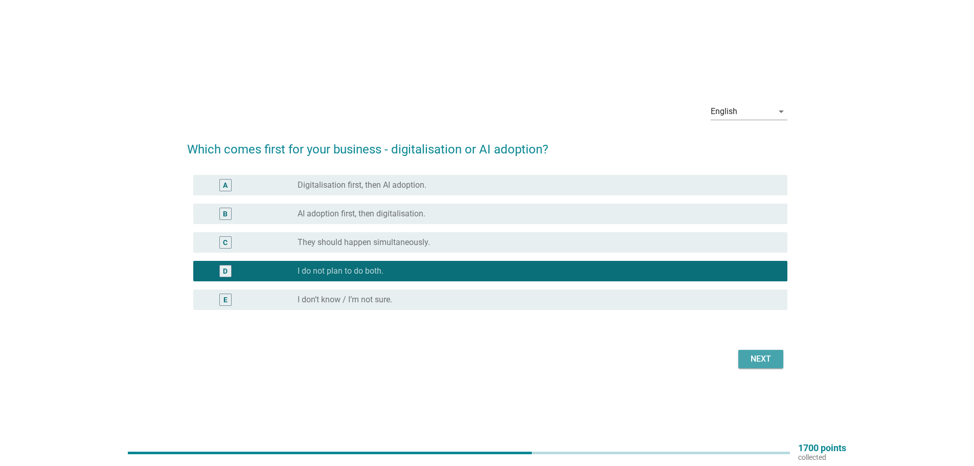
click at [768, 355] on div "Next" at bounding box center [761, 359] width 29 height 12
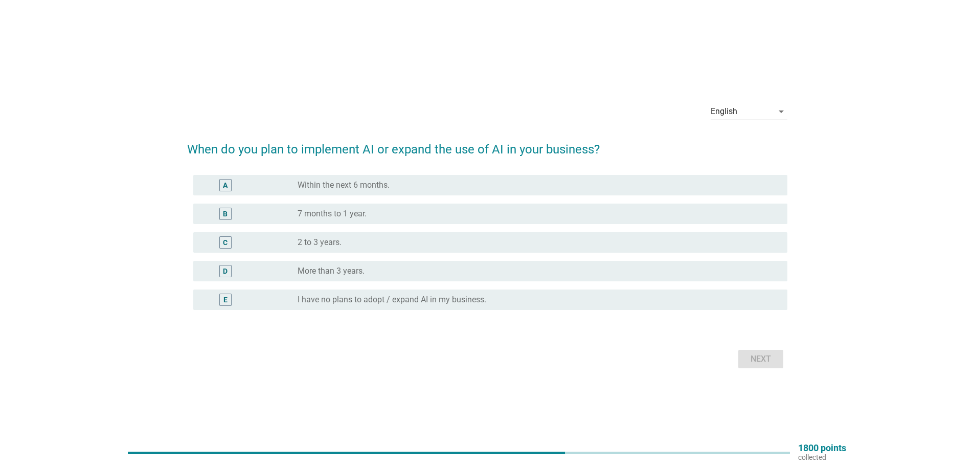
click at [364, 284] on div "D radio_button_unchecked More than 3 years." at bounding box center [487, 271] width 600 height 29
click at [369, 302] on label "I have no plans to adopt / expand AI in my business." at bounding box center [392, 300] width 189 height 10
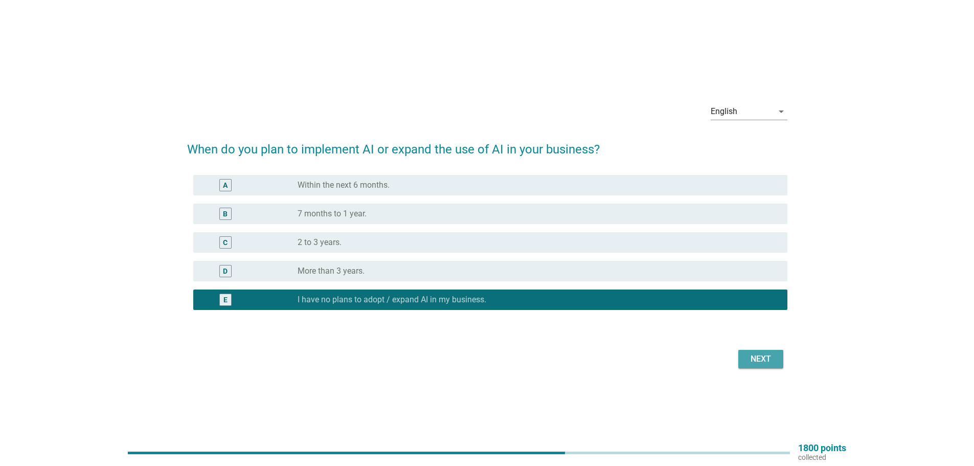
click at [763, 358] on div "Next" at bounding box center [761, 359] width 29 height 12
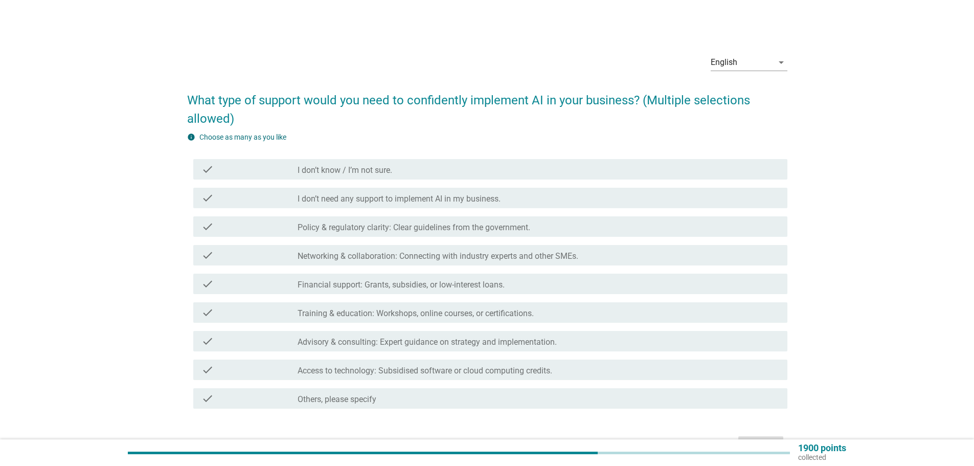
click at [393, 172] on div "check_box_outline_blank I don’t know / I’m not sure." at bounding box center [539, 169] width 482 height 12
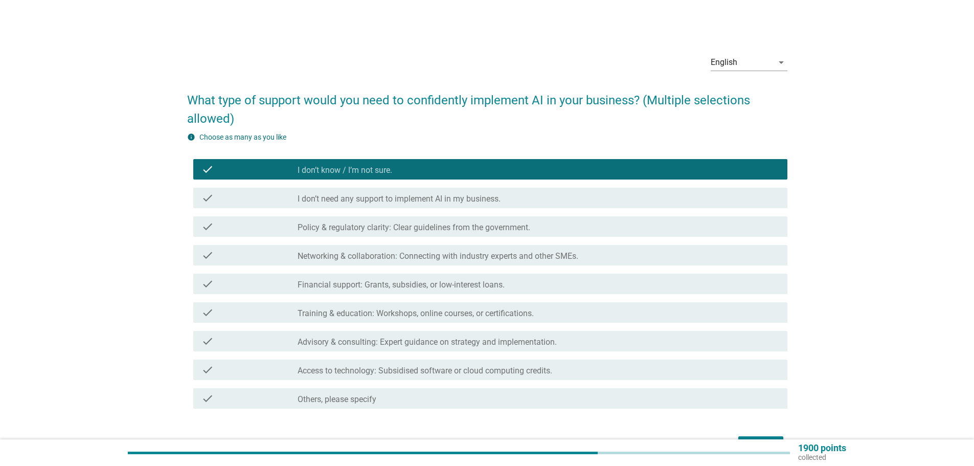
scroll to position [64, 0]
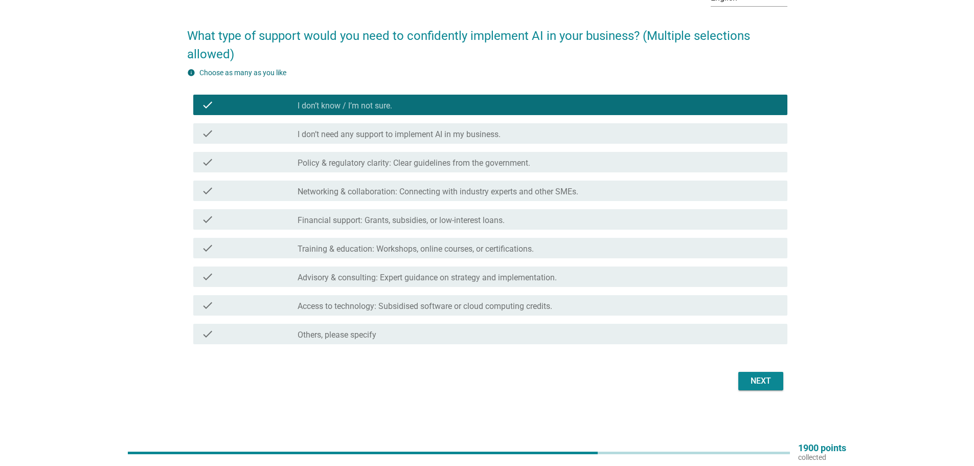
click at [767, 384] on div "Next" at bounding box center [761, 381] width 29 height 12
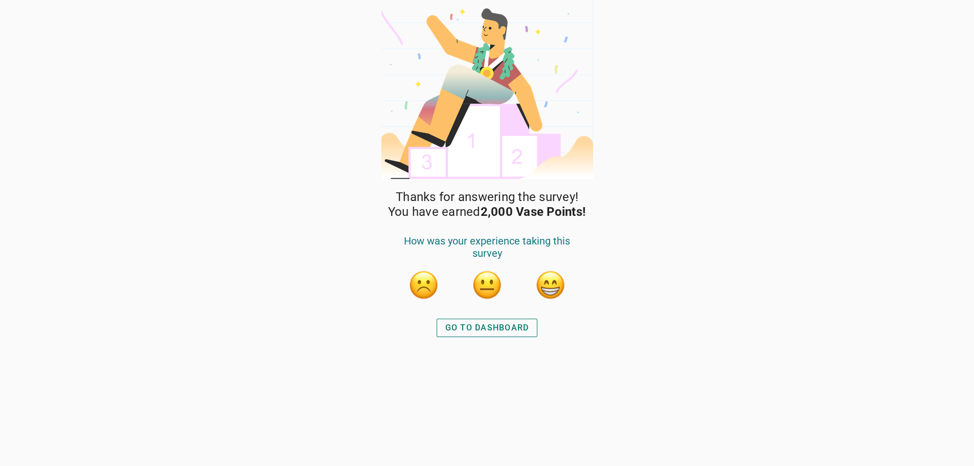
click at [455, 326] on div "GO TO DASHBOARD" at bounding box center [487, 328] width 84 height 12
